Goal: Transaction & Acquisition: Purchase product/service

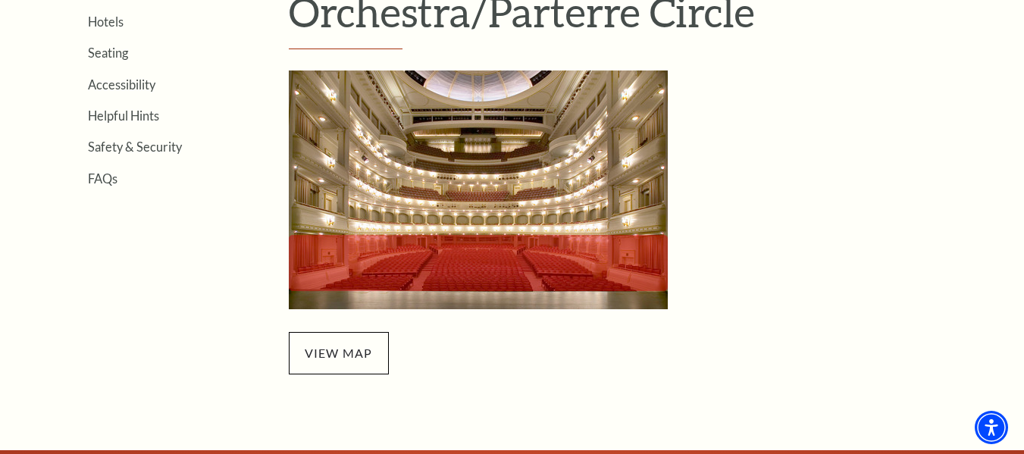
scroll to position [455, 0]
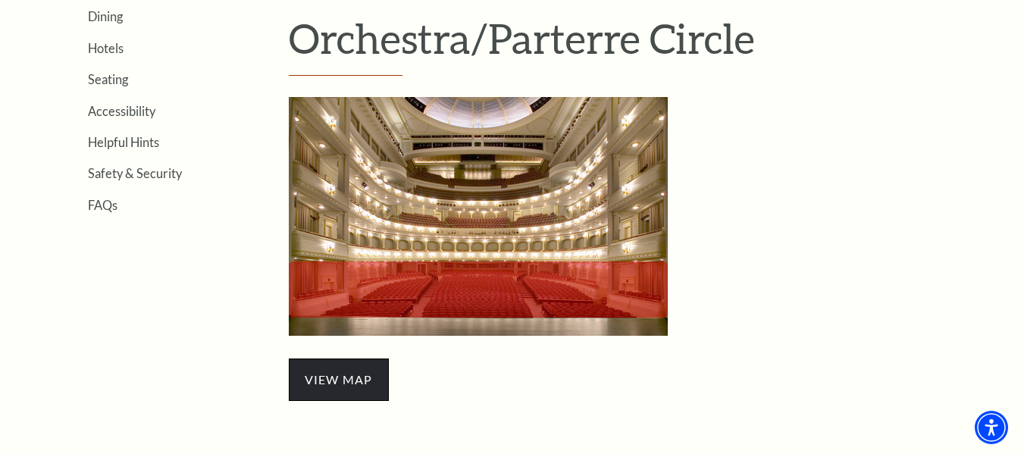
click at [339, 378] on span "view map" at bounding box center [339, 380] width 100 height 42
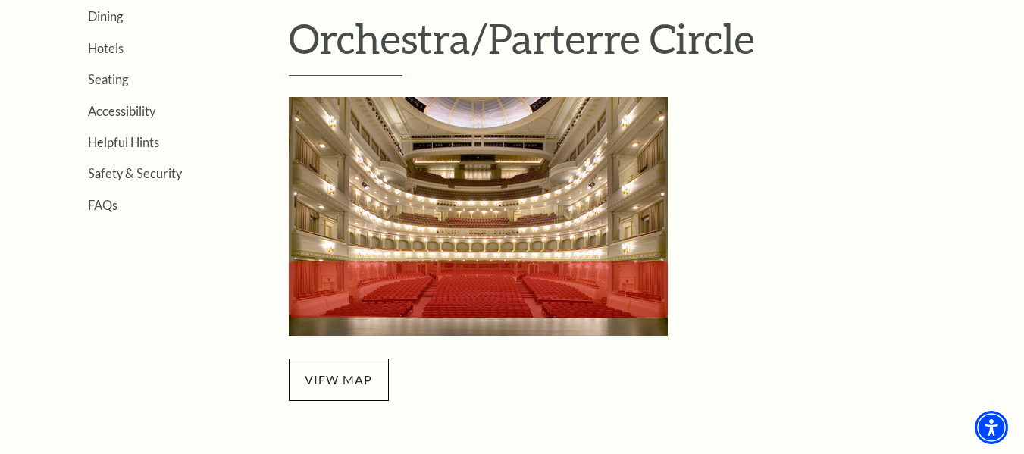
click at [471, 212] on img "Orchestra/Parterre Circle Seating Map - open in a new tab" at bounding box center [478, 216] width 379 height 239
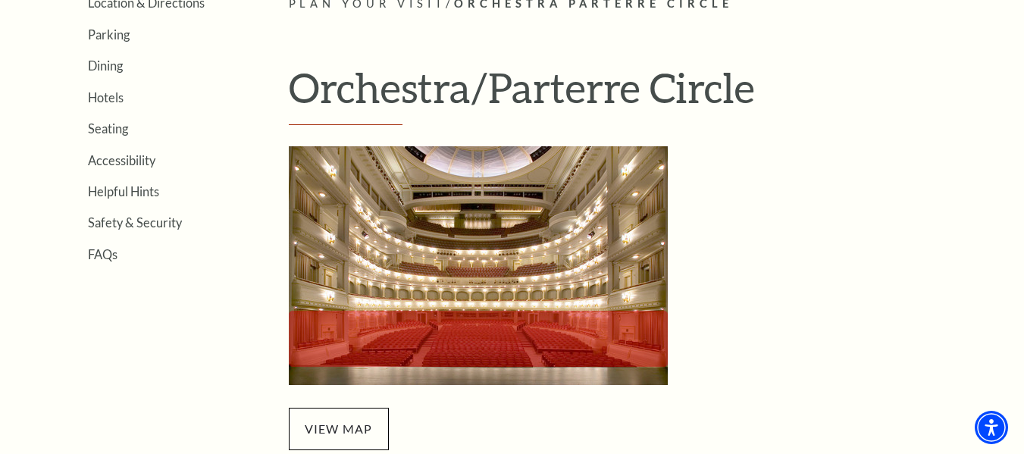
scroll to position [379, 0]
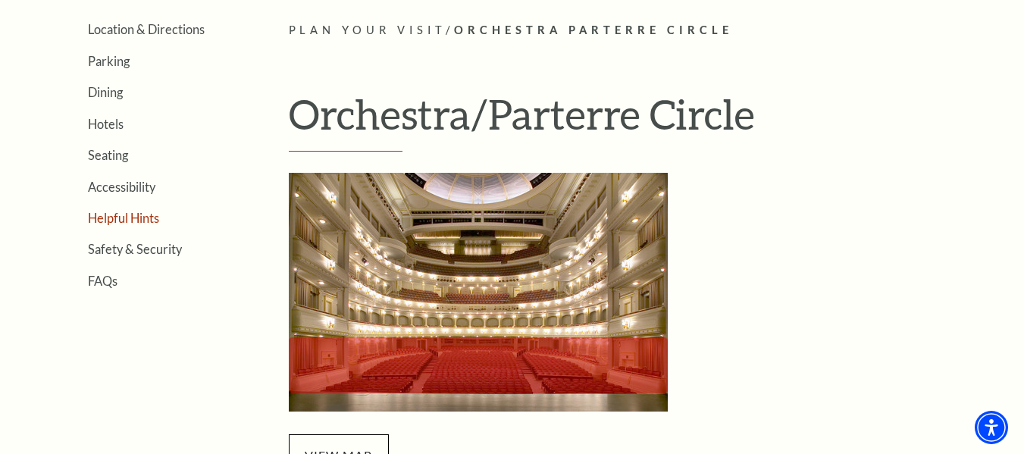
click at [137, 221] on link "Helpful Hints" at bounding box center [123, 218] width 71 height 14
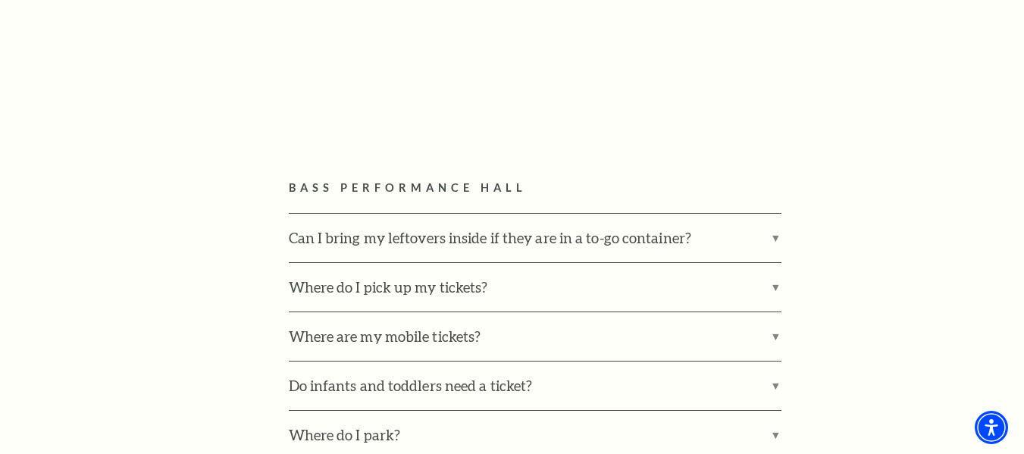
scroll to position [834, 0]
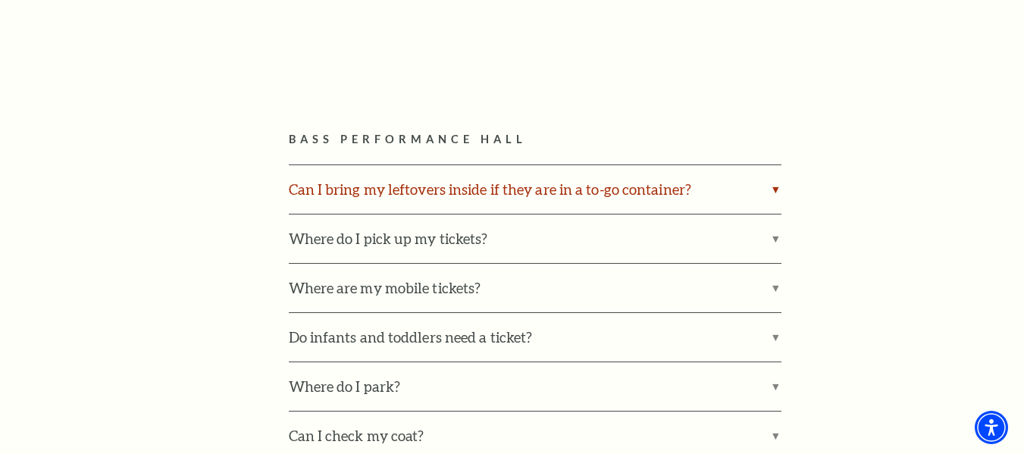
click at [701, 183] on label "Can I bring my leftovers inside if they are in a to-go container?" at bounding box center [535, 189] width 493 height 49
click at [0, 0] on input "Can I bring my leftovers inside if they are in a to-go container?" at bounding box center [0, 0] width 0 height 0
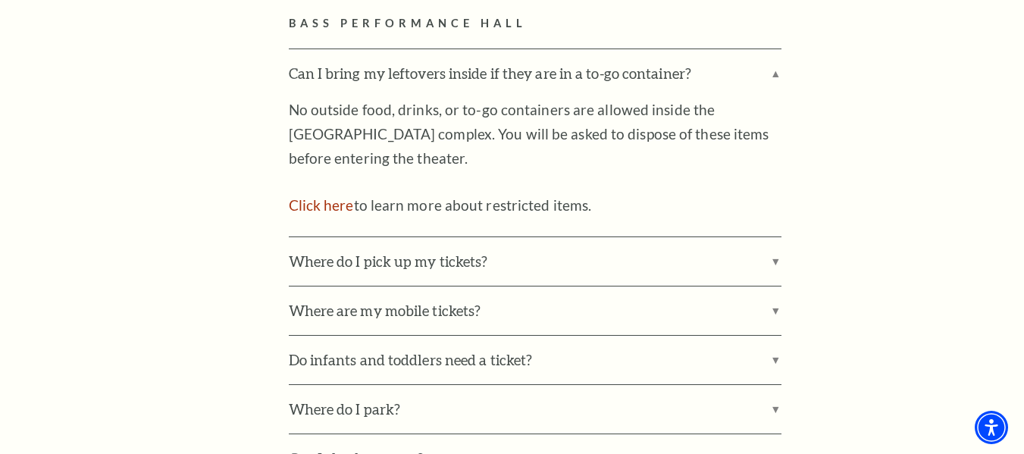
scroll to position [986, 0]
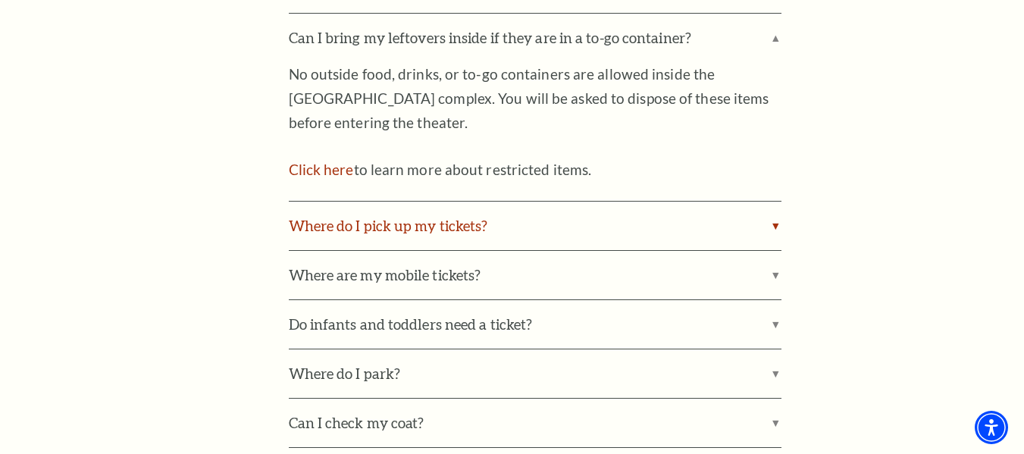
click at [538, 219] on label "Where do I pick up my tickets?" at bounding box center [535, 226] width 493 height 49
click at [0, 0] on input "Where do I pick up my tickets?" at bounding box center [0, 0] width 0 height 0
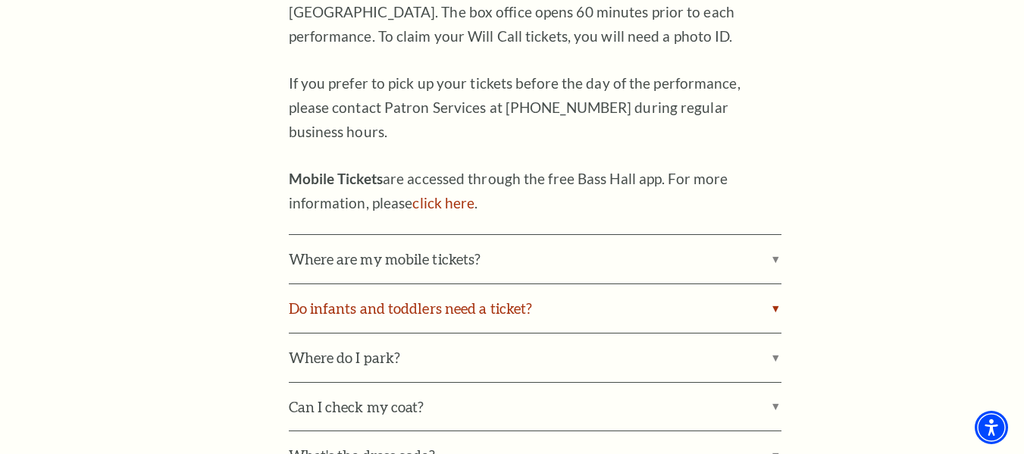
scroll to position [1289, 0]
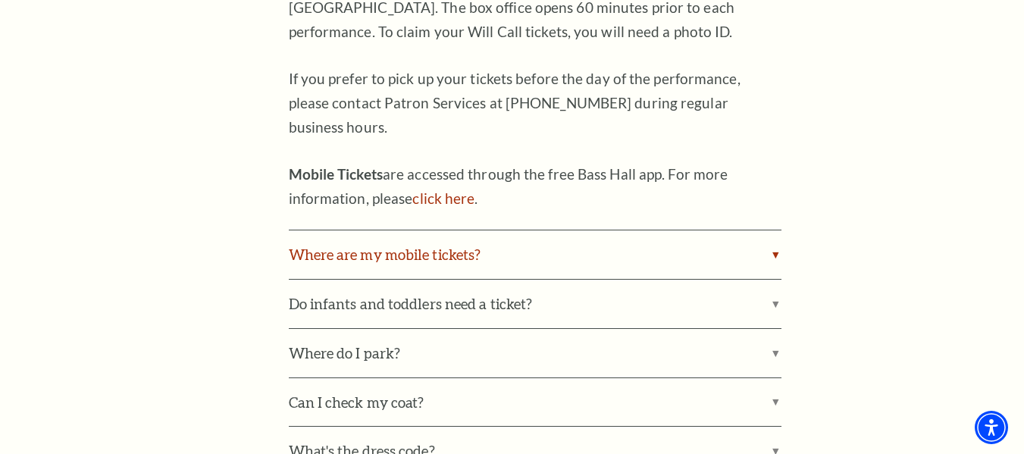
click at [558, 230] on label "Where are my mobile tickets?" at bounding box center [535, 254] width 493 height 49
click at [0, 0] on input "Where are my mobile tickets?" at bounding box center [0, 0] width 0 height 0
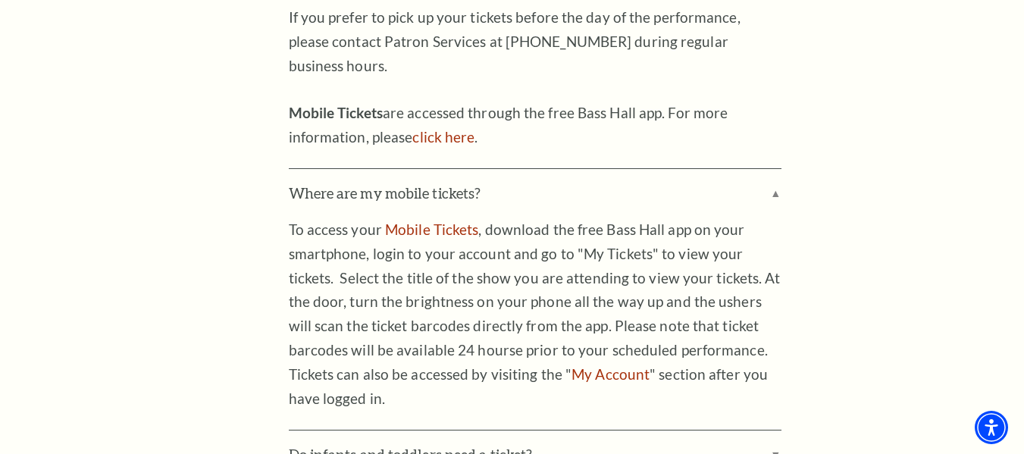
scroll to position [1516, 0]
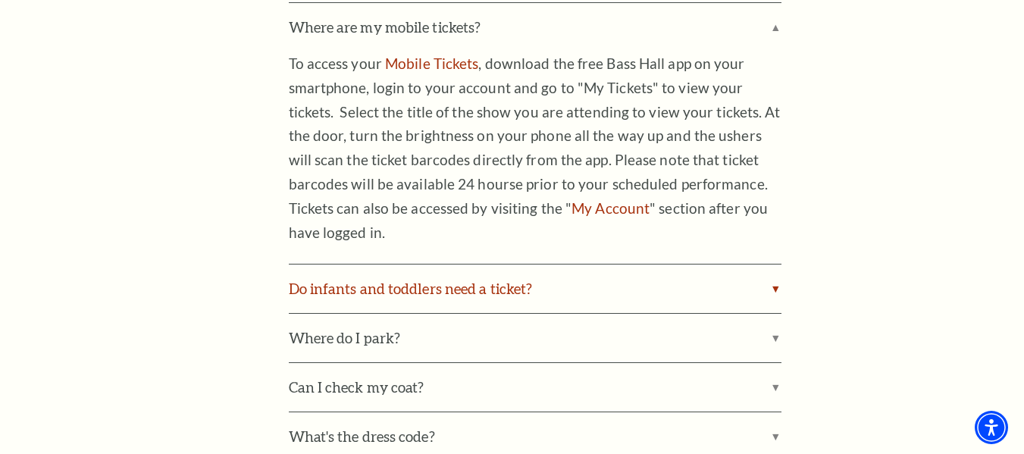
click at [566, 266] on label "Do infants and toddlers need a ticket?" at bounding box center [535, 289] width 493 height 49
click at [0, 0] on input "Do infants and toddlers need a ticket?" at bounding box center [0, 0] width 0 height 0
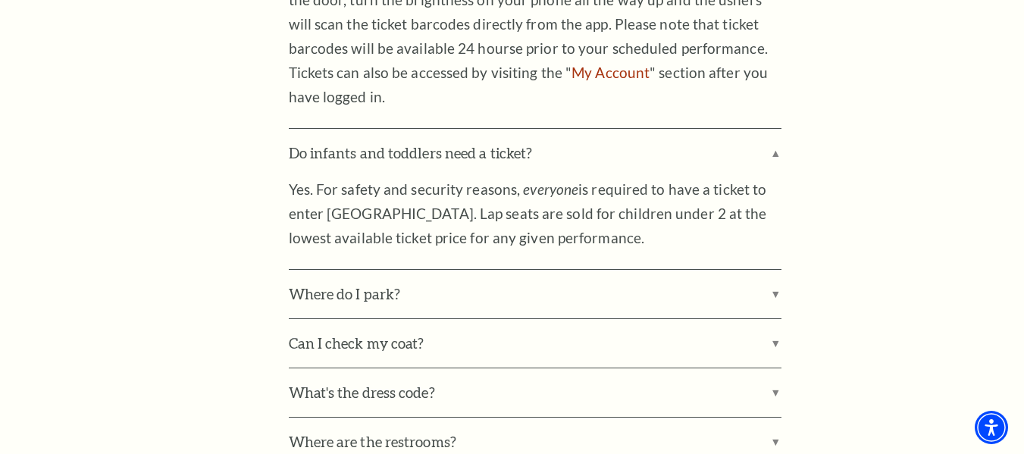
scroll to position [1668, 0]
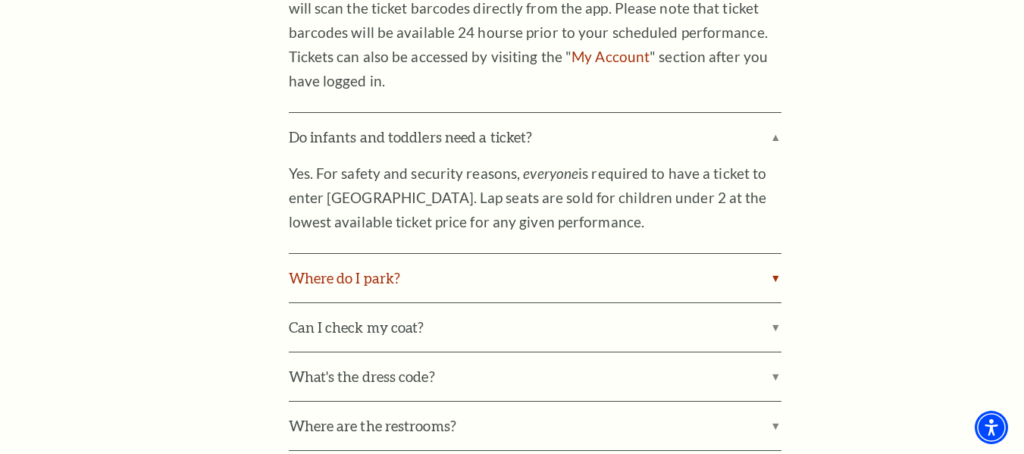
click at [584, 255] on label "Where do I park?" at bounding box center [535, 278] width 493 height 49
click at [0, 0] on input "Where do I park?" at bounding box center [0, 0] width 0 height 0
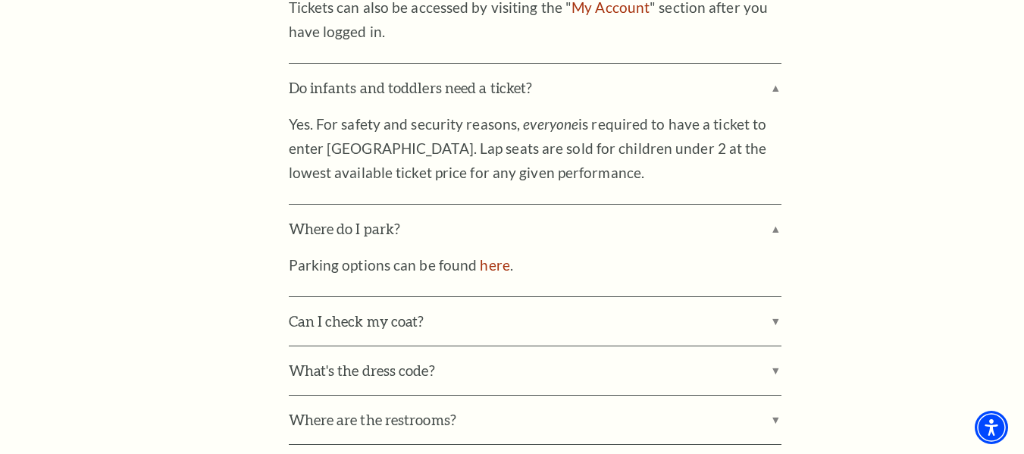
scroll to position [1744, 0]
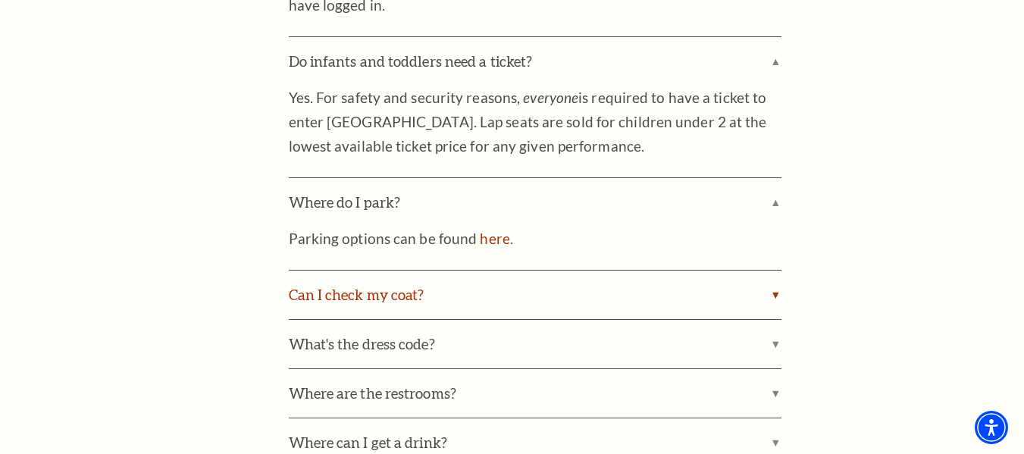
click at [578, 281] on label "Can I check my coat?" at bounding box center [535, 295] width 493 height 49
click at [0, 0] on input "Can I check my coat?" at bounding box center [0, 0] width 0 height 0
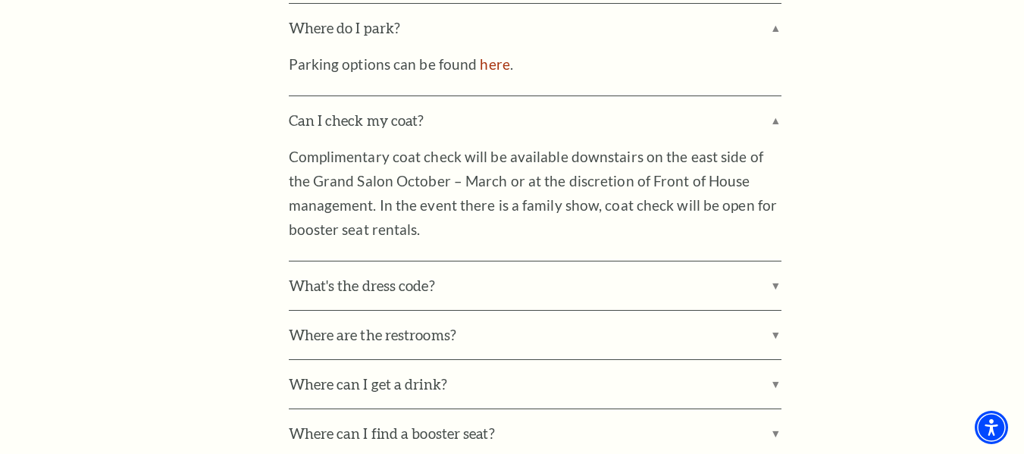
scroll to position [1895, 0]
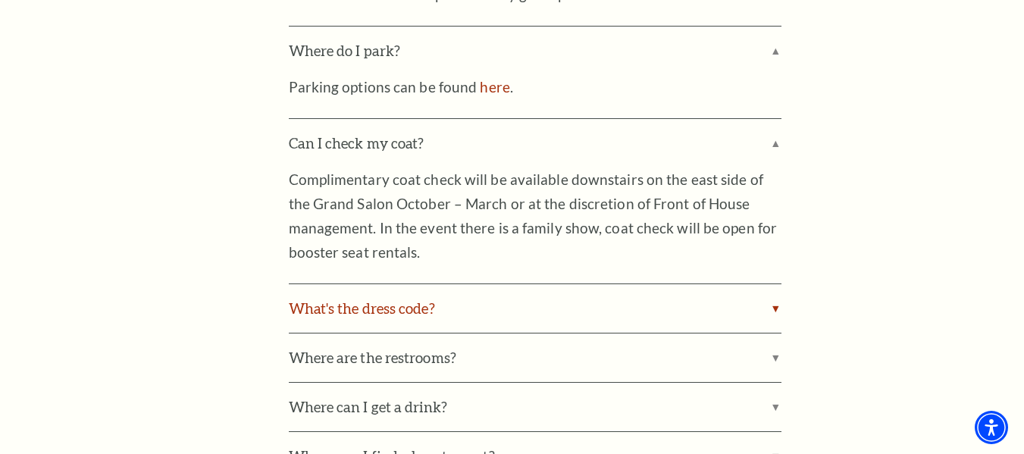
click at [580, 284] on label "What's the dress code?" at bounding box center [535, 308] width 493 height 49
click at [0, 0] on input "What's the dress code?" at bounding box center [0, 0] width 0 height 0
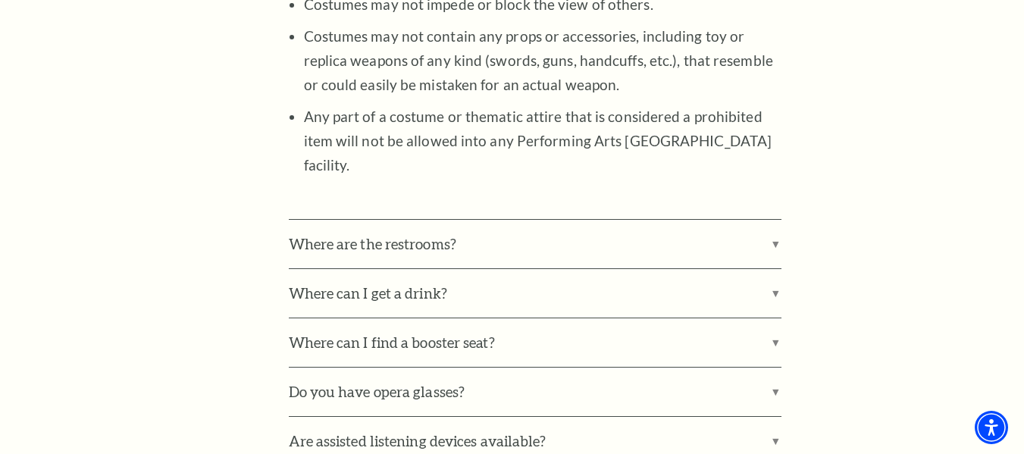
scroll to position [2654, 0]
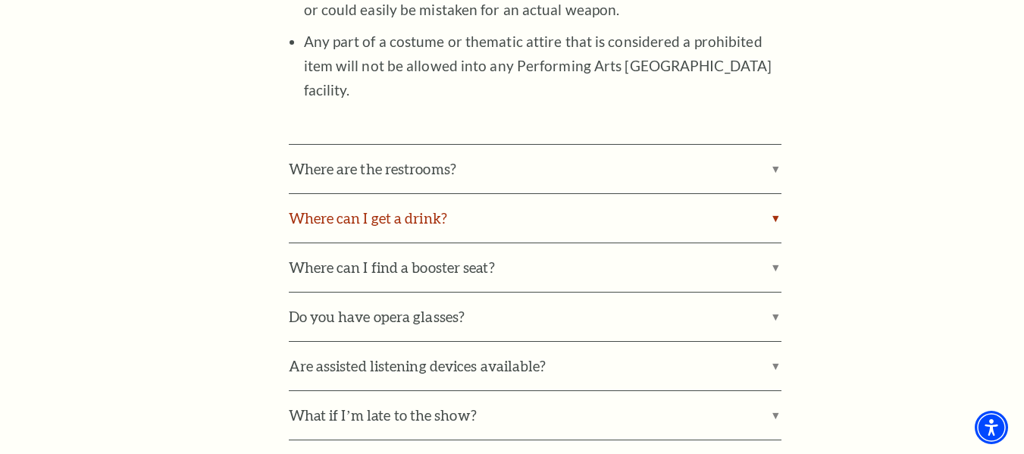
click at [440, 194] on label "Where can I get a drink?" at bounding box center [535, 218] width 493 height 49
click at [0, 0] on input "Where can I get a drink?" at bounding box center [0, 0] width 0 height 0
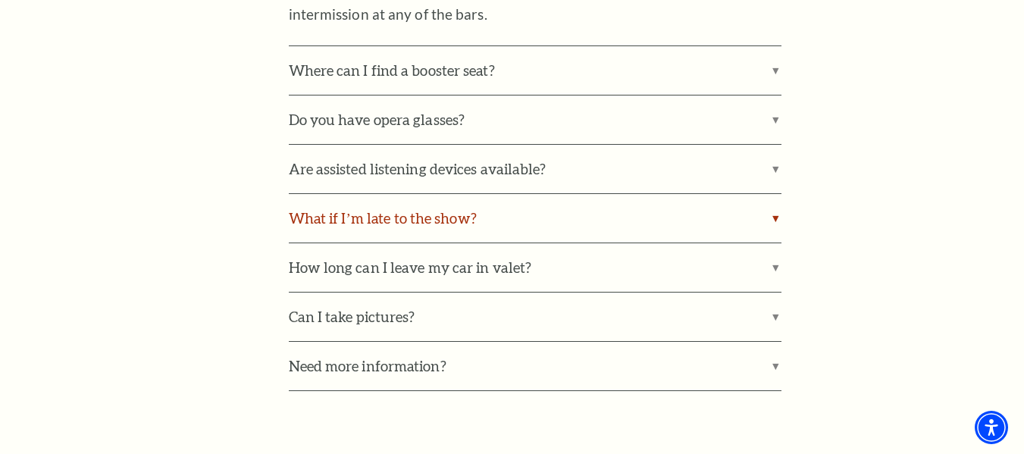
scroll to position [2957, 0]
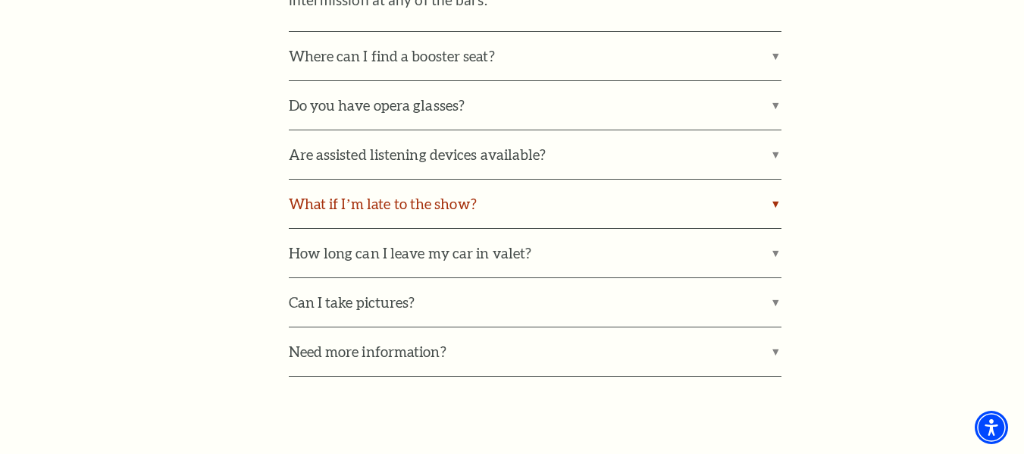
click at [458, 180] on label "What if I’m late to the show?" at bounding box center [535, 204] width 493 height 49
click at [0, 0] on input "What if I’m late to the show?" at bounding box center [0, 0] width 0 height 0
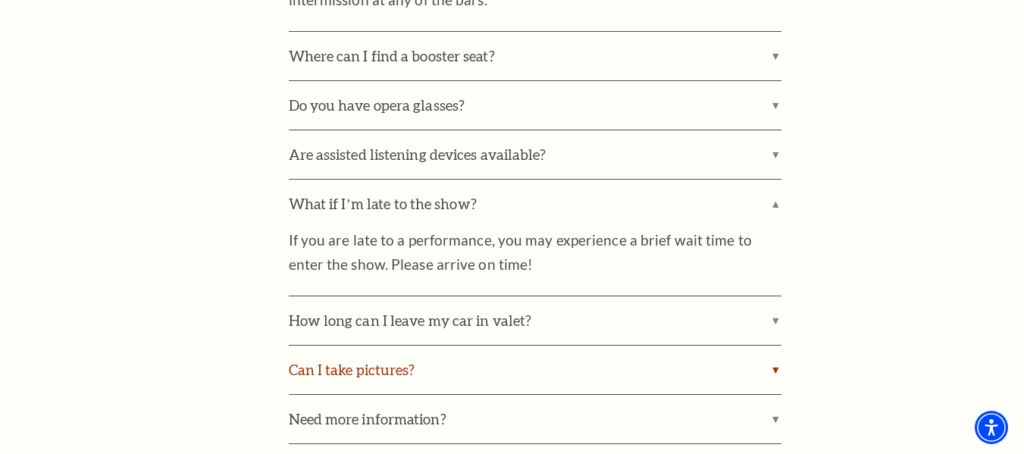
drag, startPoint x: 445, startPoint y: 326, endPoint x: 441, endPoint y: 318, distance: 9.2
click at [446, 346] on label "Can I take pictures?" at bounding box center [535, 370] width 493 height 49
click at [0, 0] on input "Can I take pictures?" at bounding box center [0, 0] width 0 height 0
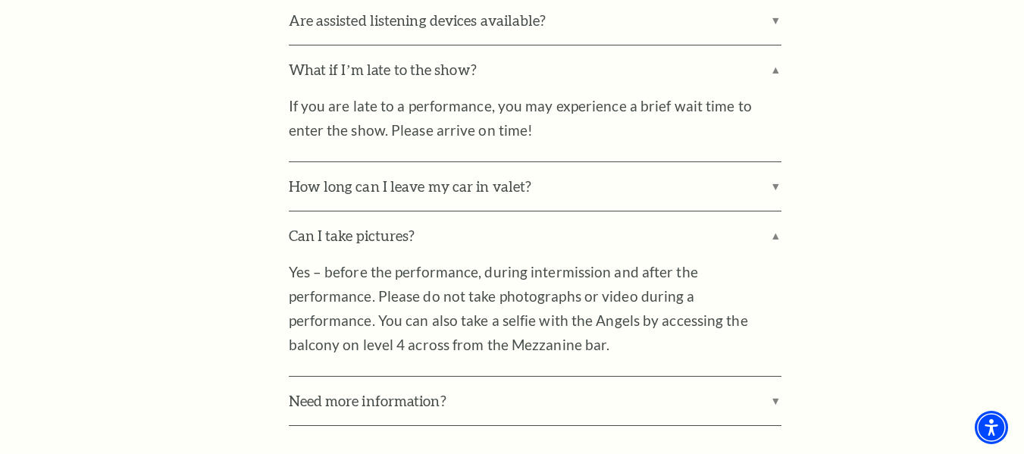
scroll to position [3108, 0]
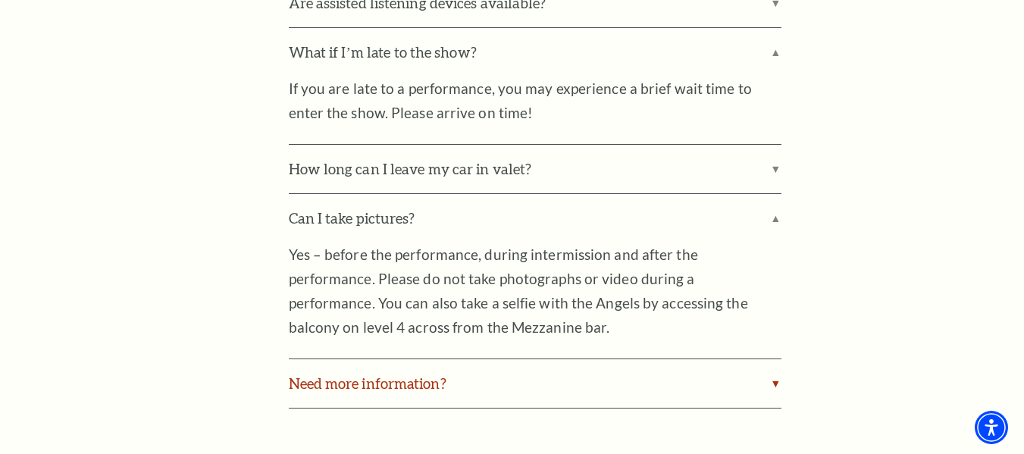
click at [407, 359] on label "Need more information?" at bounding box center [535, 383] width 493 height 49
click at [0, 0] on input "Need more information?" at bounding box center [0, 0] width 0 height 0
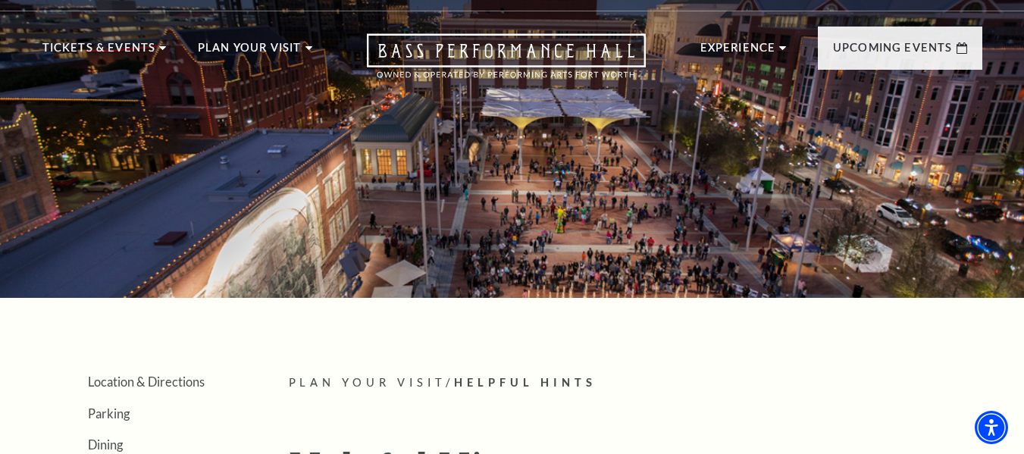
scroll to position [0, 0]
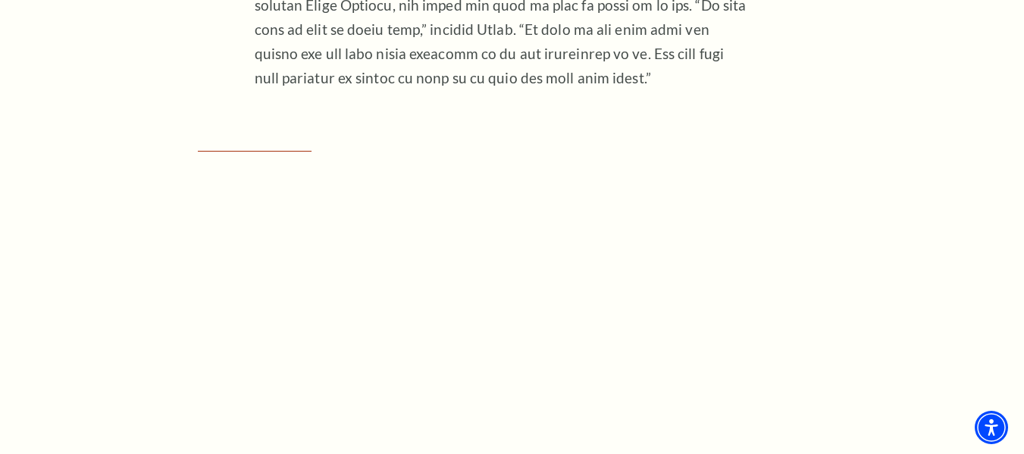
scroll to position [2164, 0]
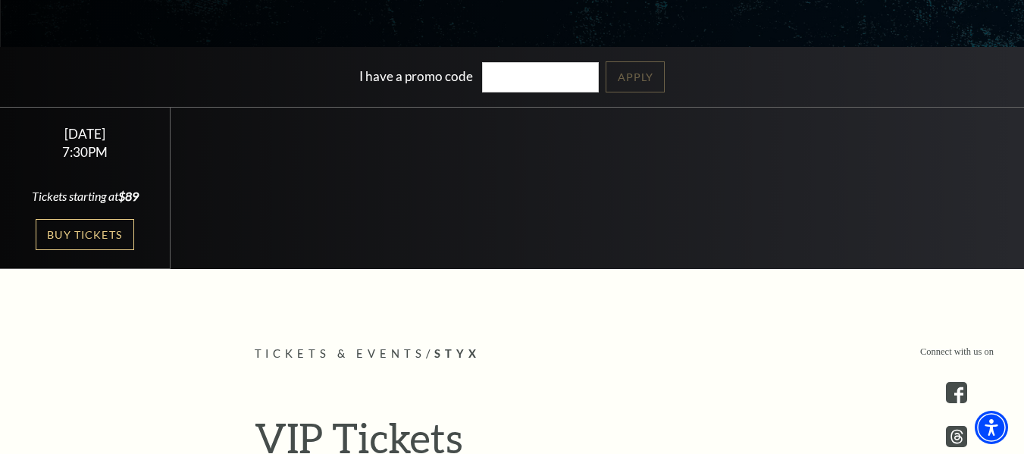
scroll to position [303, 0]
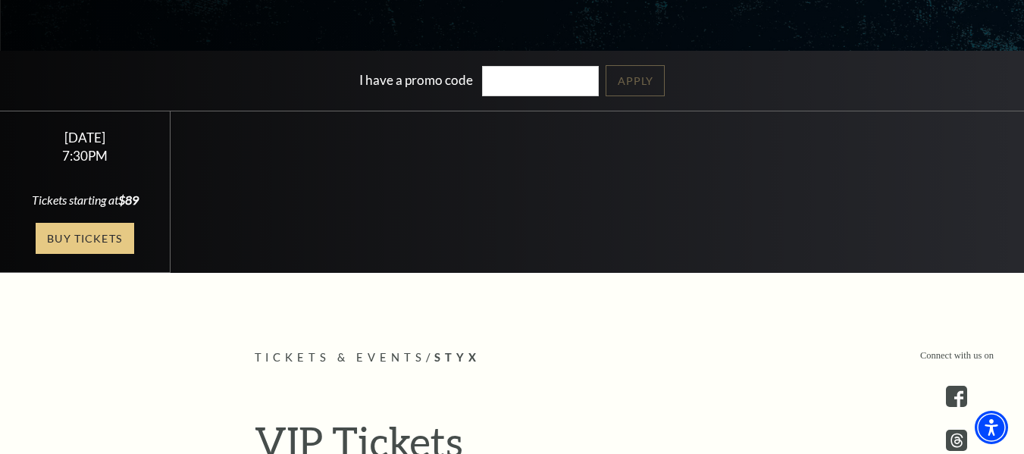
click at [77, 252] on link "Buy Tickets" at bounding box center [85, 238] width 99 height 31
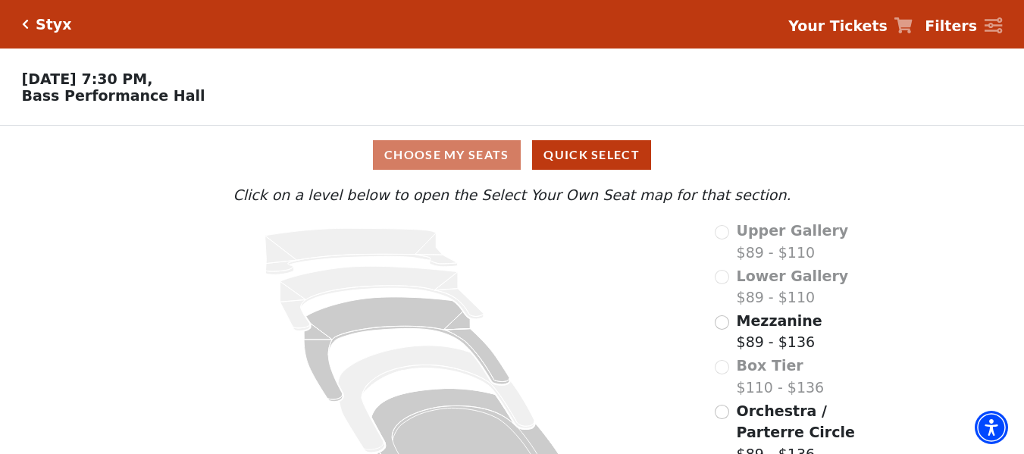
scroll to position [67, 0]
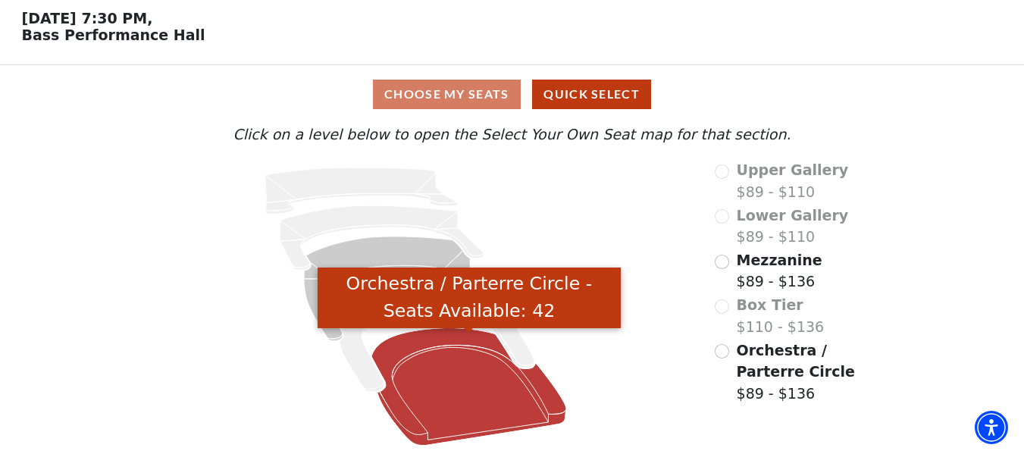
click at [450, 395] on icon "Orchestra / Parterre Circle - Seats Available: 42" at bounding box center [469, 387] width 196 height 118
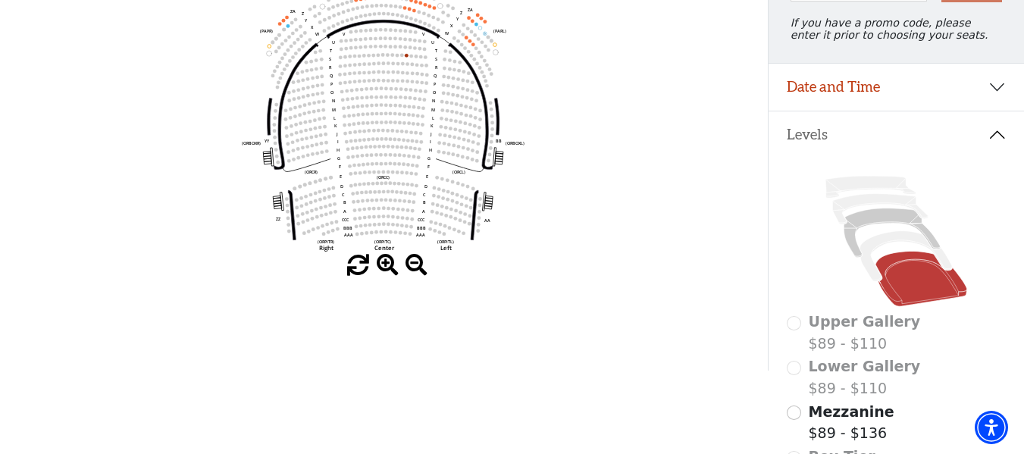
scroll to position [222, 0]
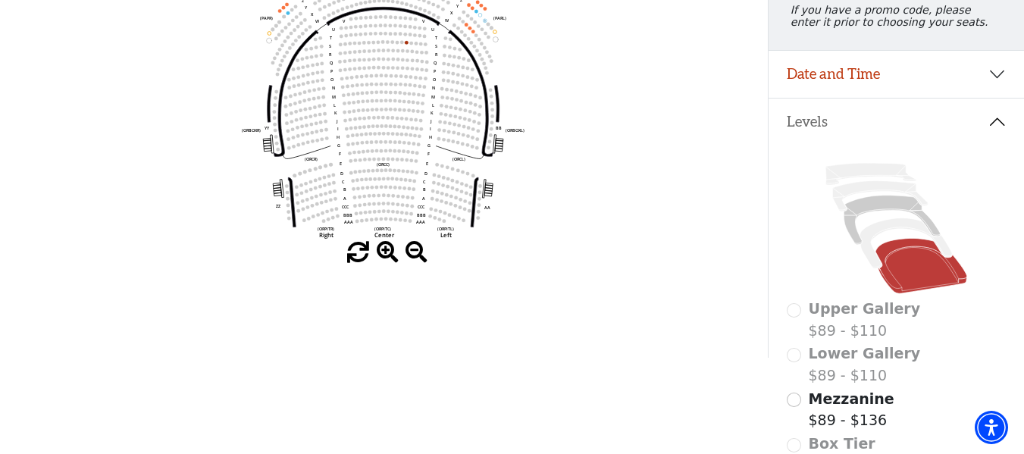
click at [381, 213] on circle at bounding box center [380, 211] width 4 height 4
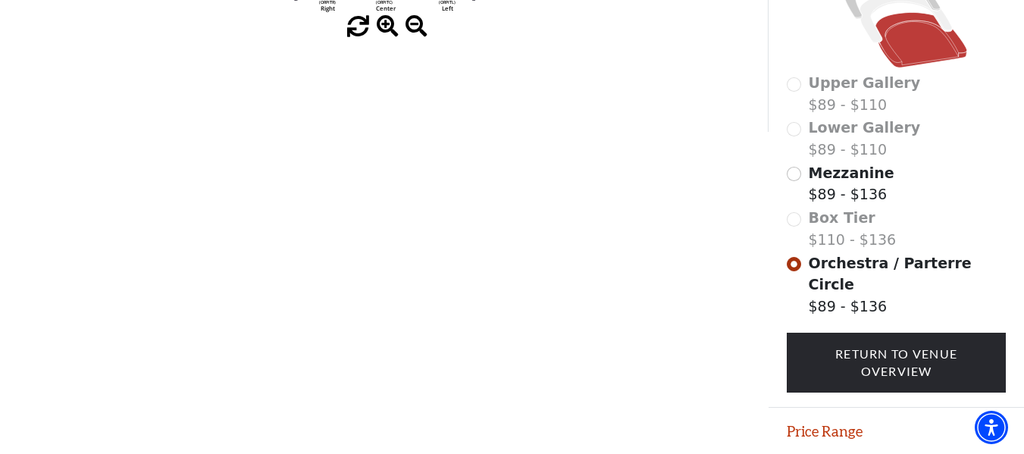
scroll to position [450, 0]
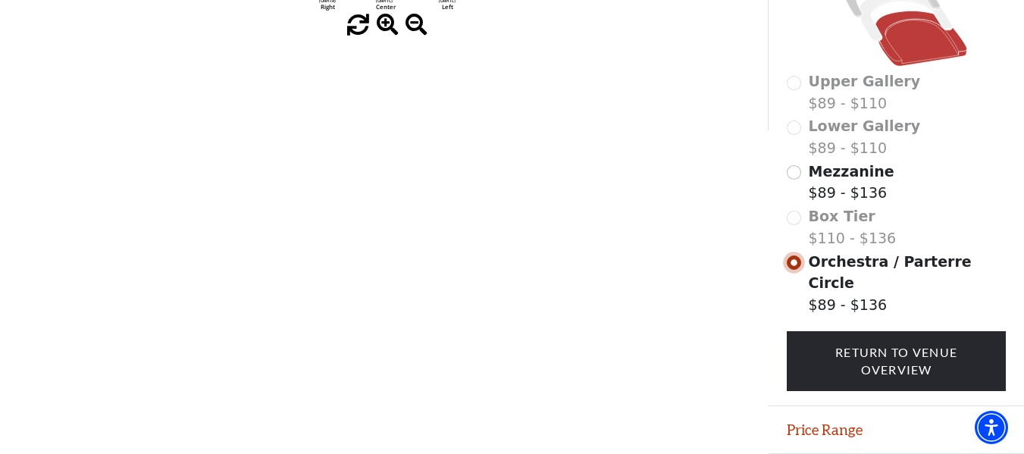
click at [792, 270] on input "Orchestra / Parterre Circle$89 - $136\a" at bounding box center [794, 262] width 14 height 14
click at [844, 281] on span "Orchestra / Parterre Circle" at bounding box center [890, 272] width 163 height 39
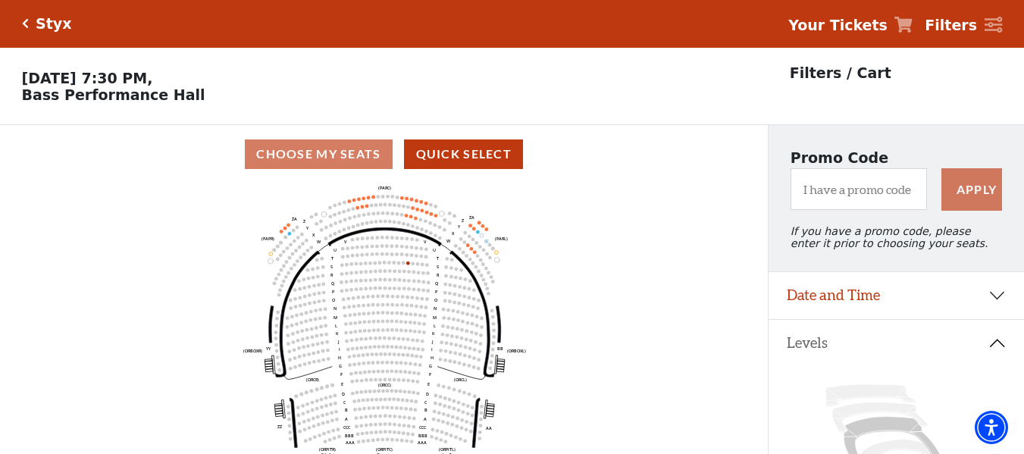
scroll to position [0, 0]
